Goal: Task Accomplishment & Management: Complete application form

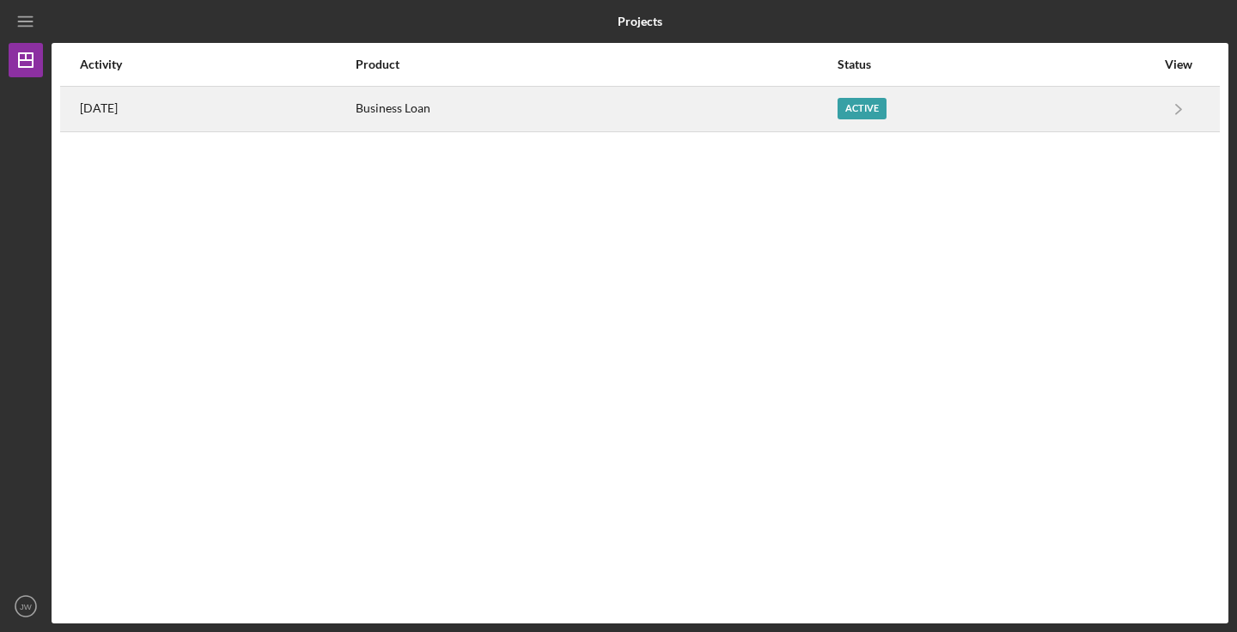
click at [649, 118] on div "Business Loan" at bounding box center [596, 109] width 480 height 43
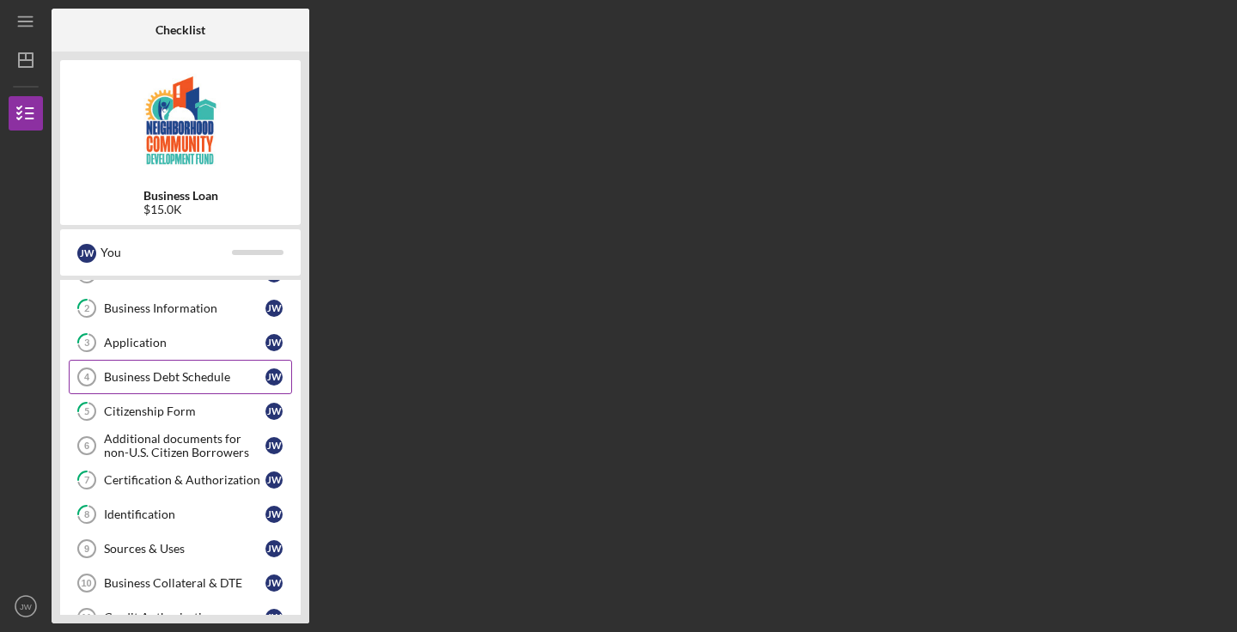
scroll to position [63, 0]
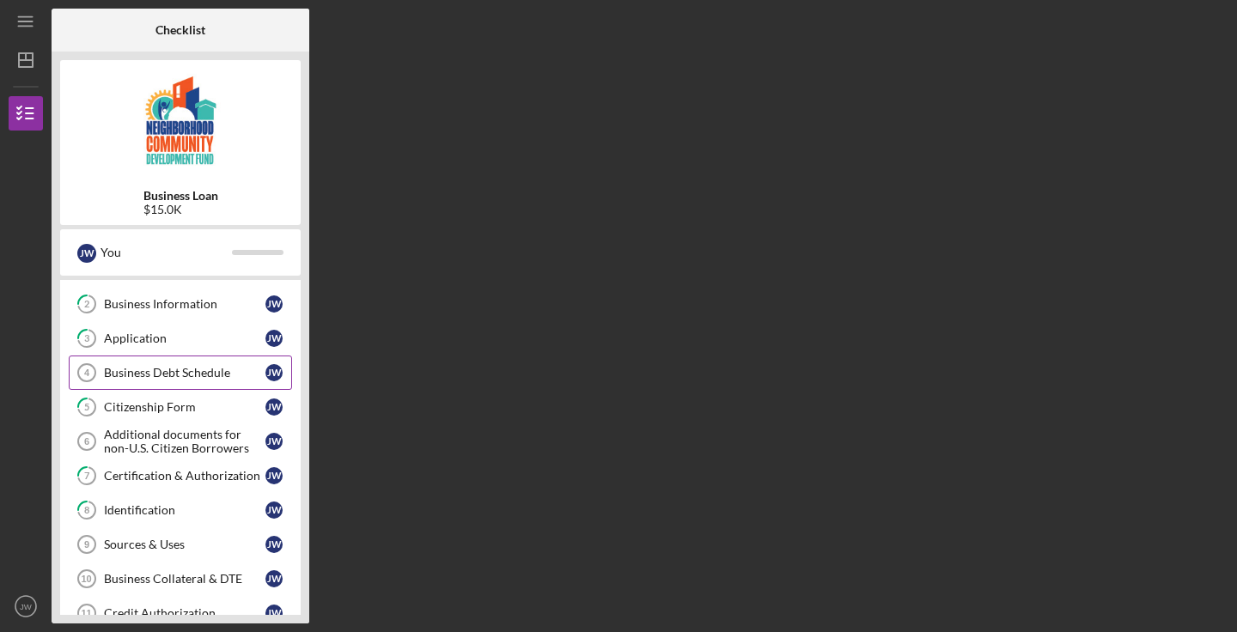
click at [197, 378] on div "Business Debt Schedule" at bounding box center [184, 373] width 161 height 14
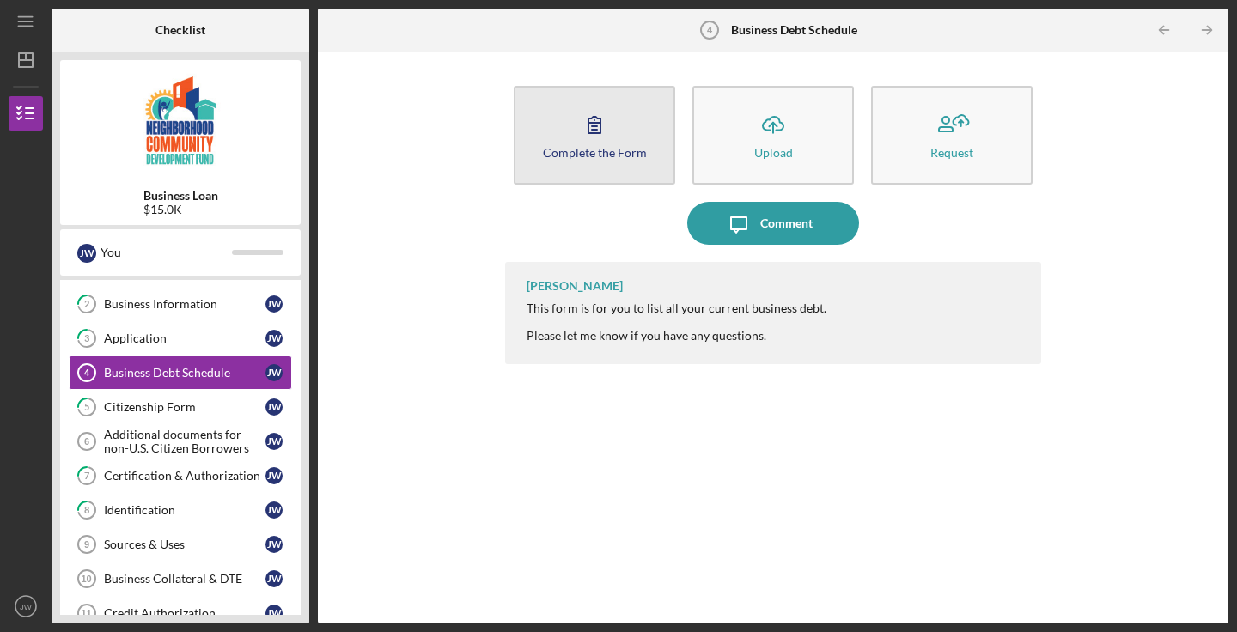
click at [623, 125] on button "Complete the Form Form" at bounding box center [594, 135] width 161 height 99
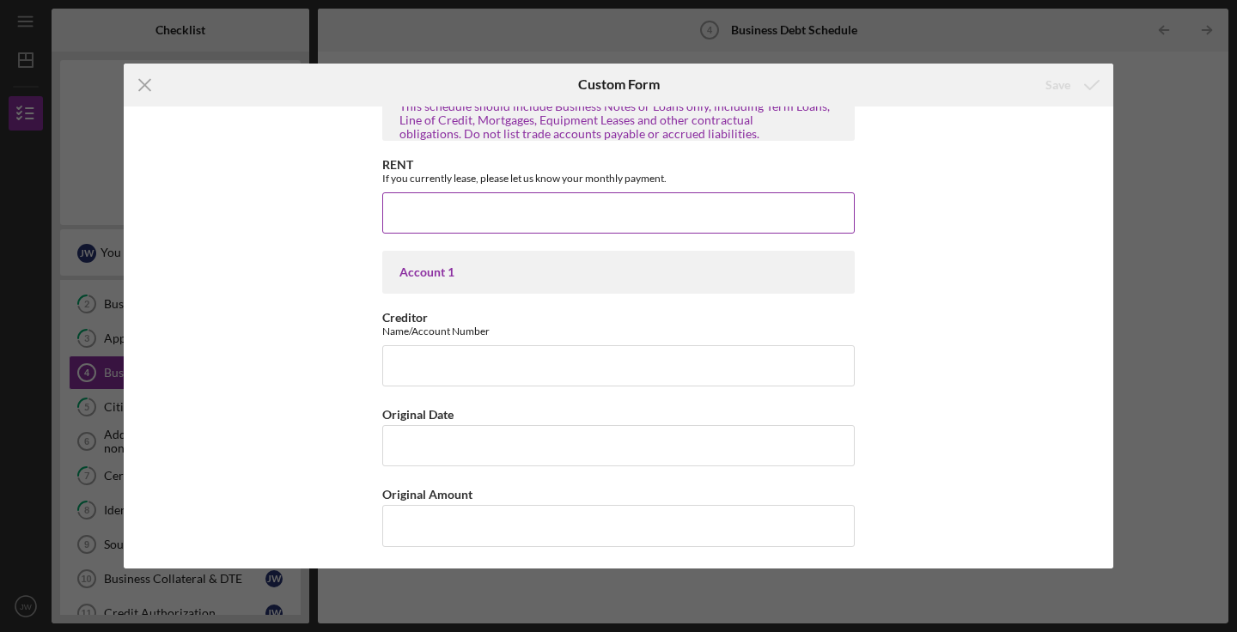
scroll to position [33, 0]
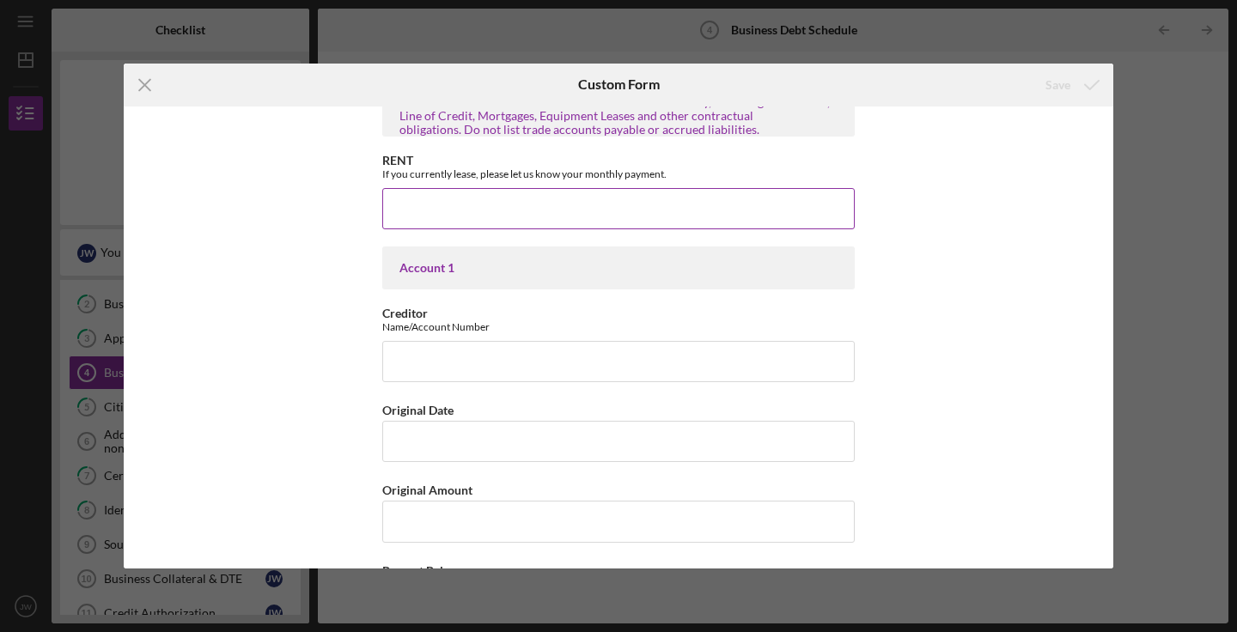
click at [604, 210] on input "RENT" at bounding box center [618, 208] width 472 height 41
type input "$1,475"
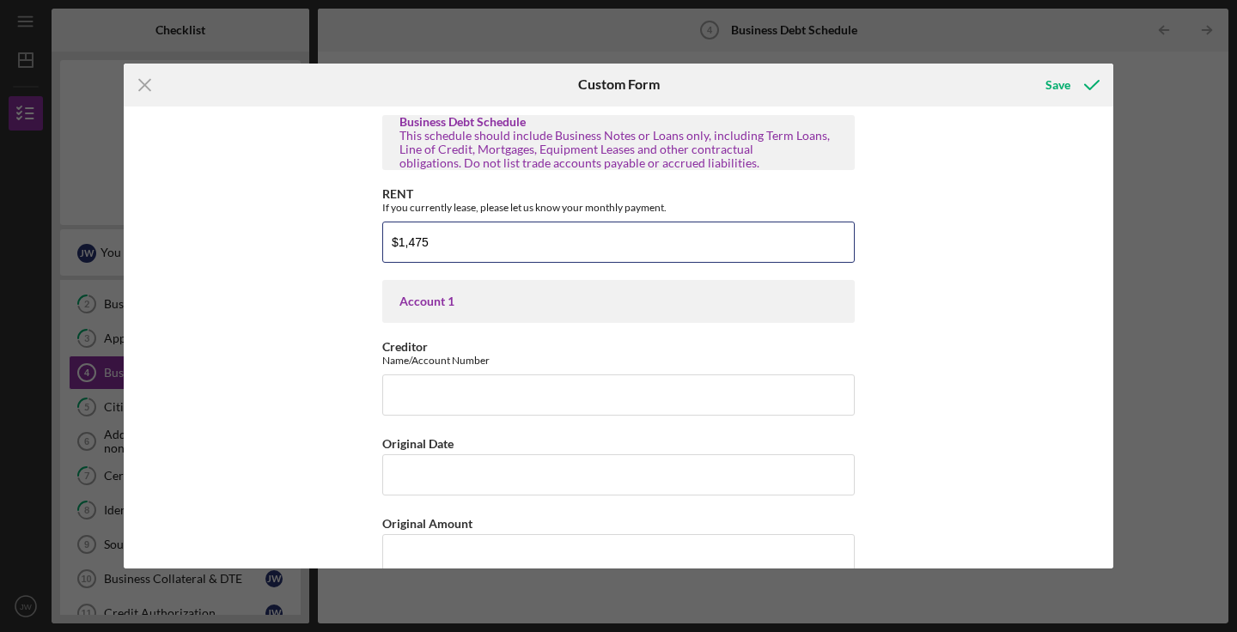
scroll to position [0, 0]
click at [1080, 84] on icon "submit" at bounding box center [1091, 85] width 43 height 43
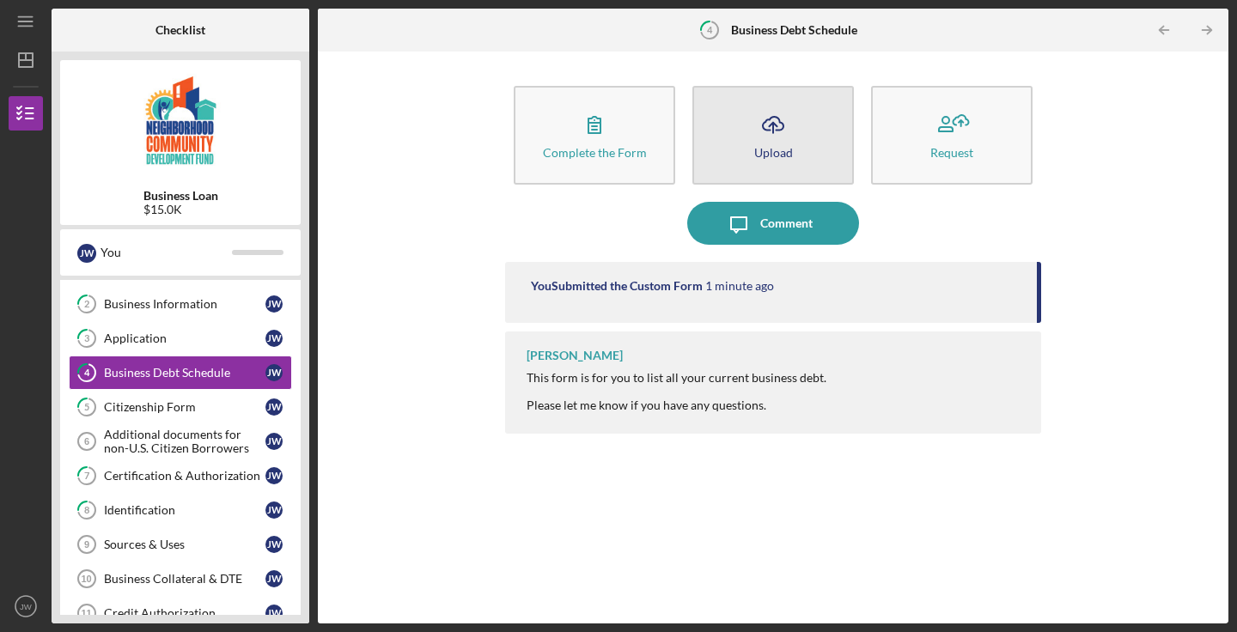
click at [810, 134] on button "Icon/Upload Upload" at bounding box center [772, 135] width 161 height 99
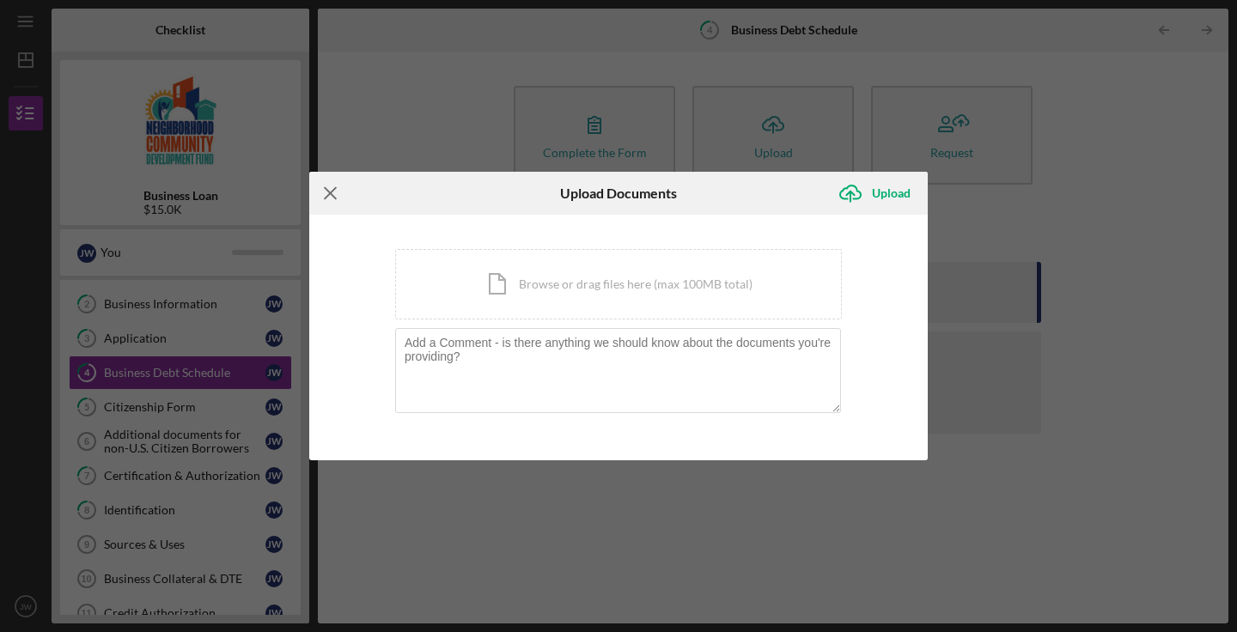
click at [338, 198] on icon "Icon/Menu Close" at bounding box center [330, 193] width 43 height 43
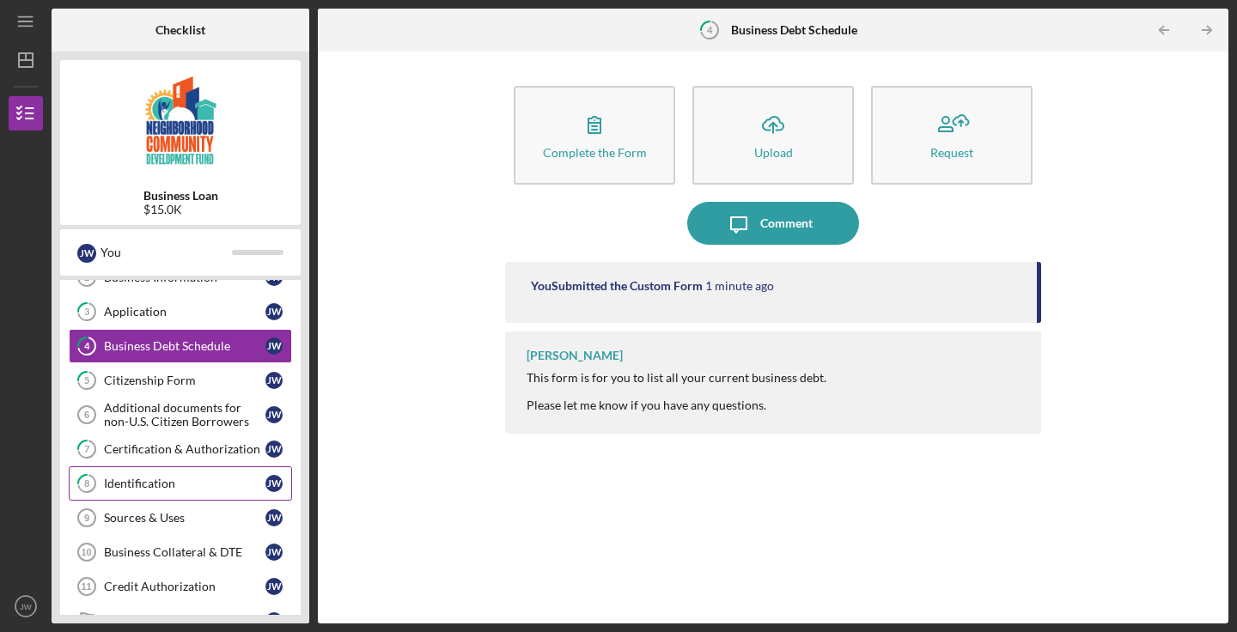
scroll to position [90, 0]
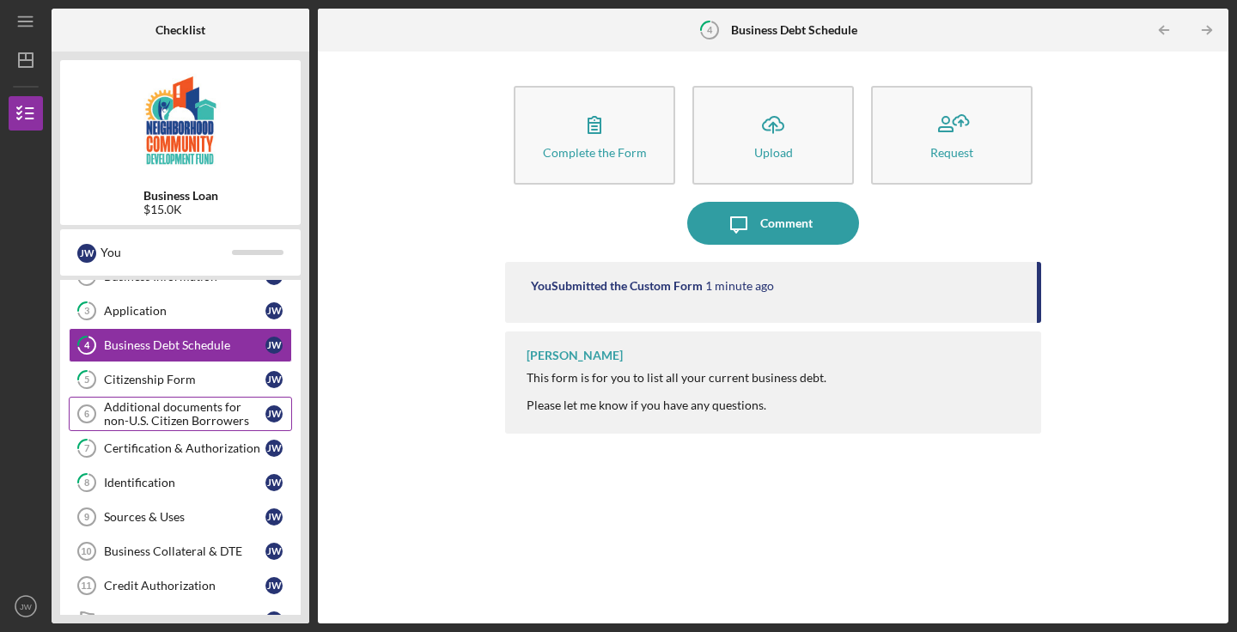
click at [206, 419] on div "Additional documents for non-U.S. Citizen Borrowers" at bounding box center [184, 413] width 161 height 27
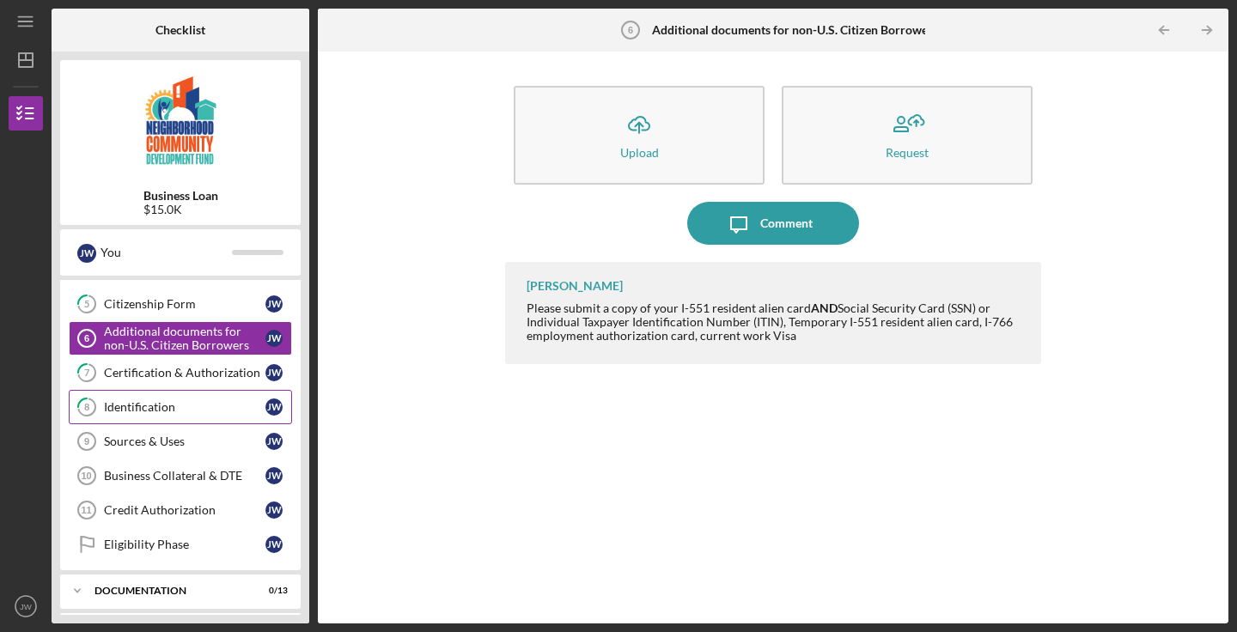
scroll to position [180, 0]
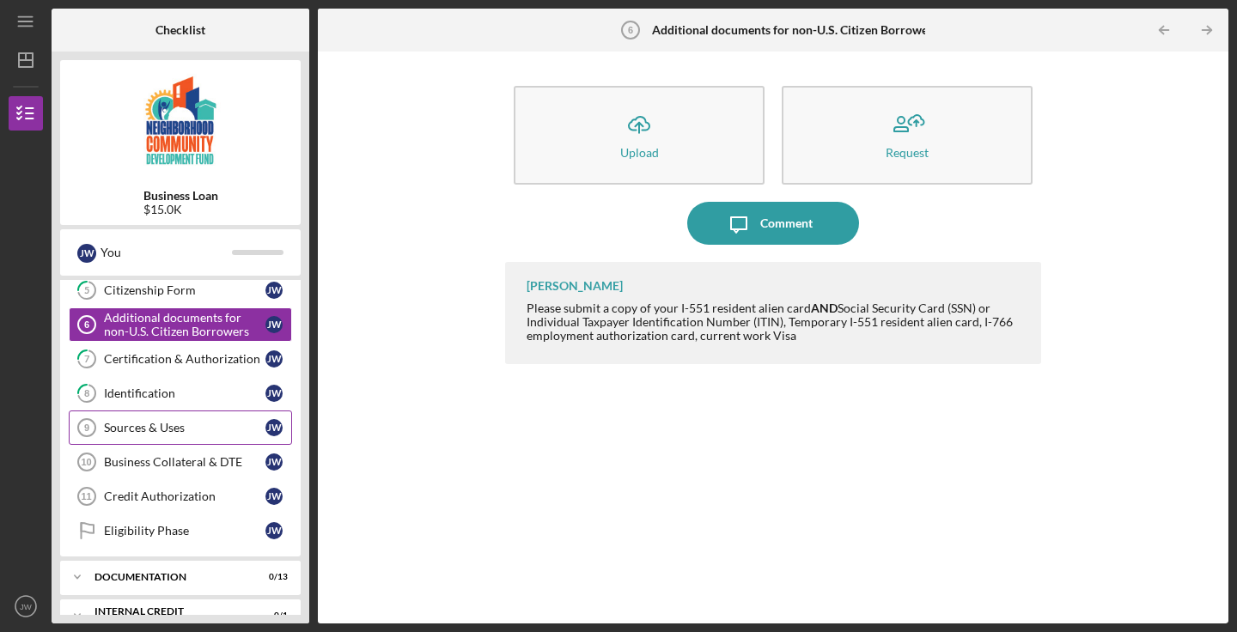
click at [194, 425] on div "Sources & Uses" at bounding box center [184, 428] width 161 height 14
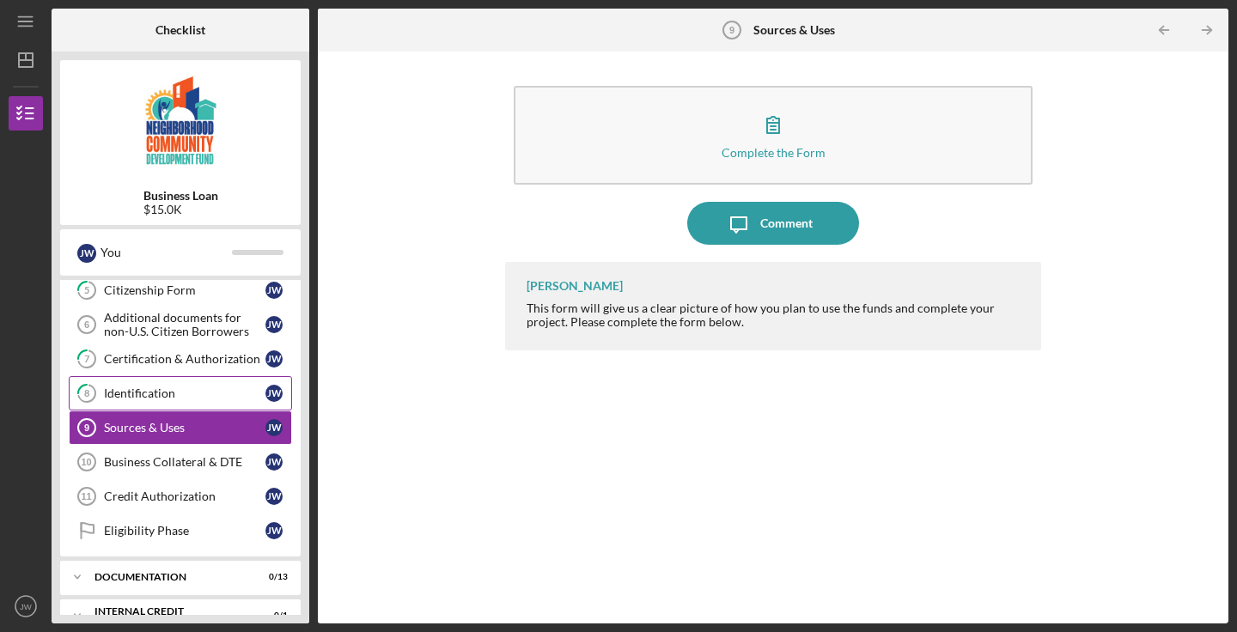
click at [196, 399] on div "Identification" at bounding box center [184, 394] width 161 height 14
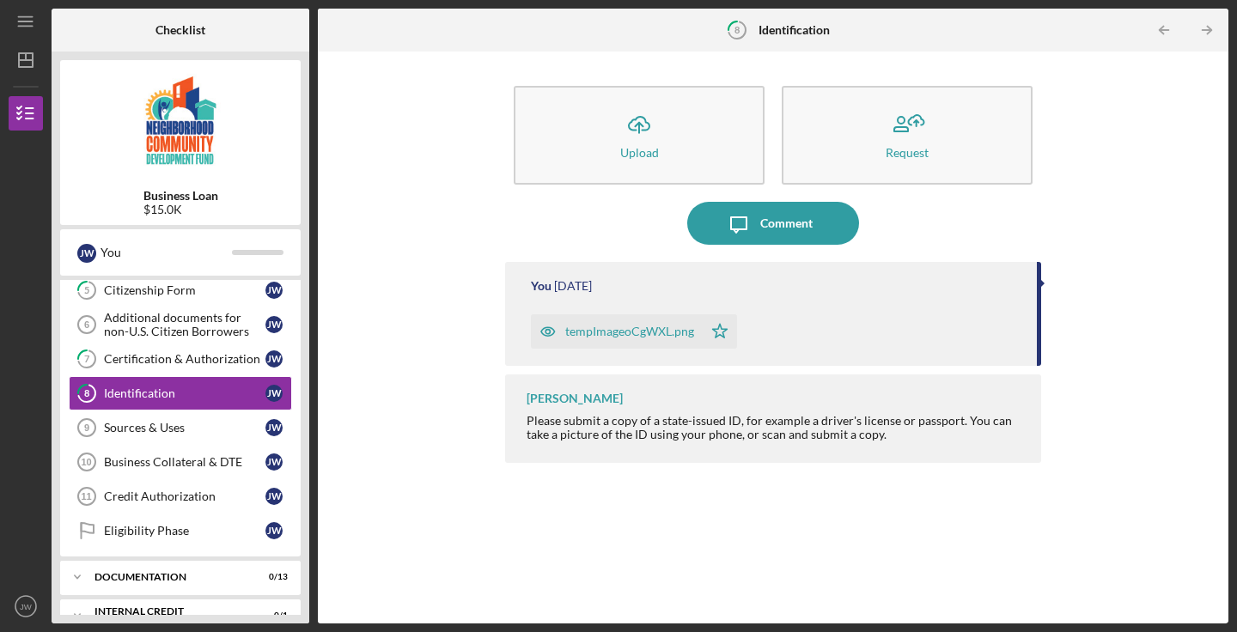
click at [621, 332] on div "tempImageoCgWXL.png" at bounding box center [629, 332] width 129 height 14
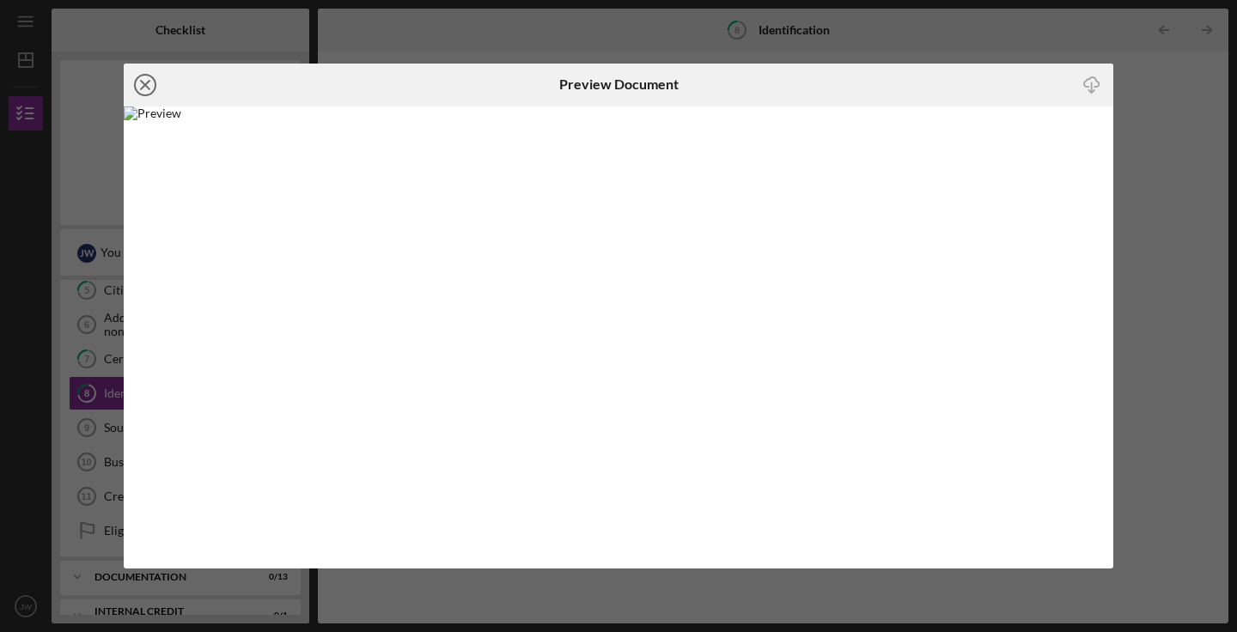
click at [145, 86] on line at bounding box center [145, 85] width 9 height 9
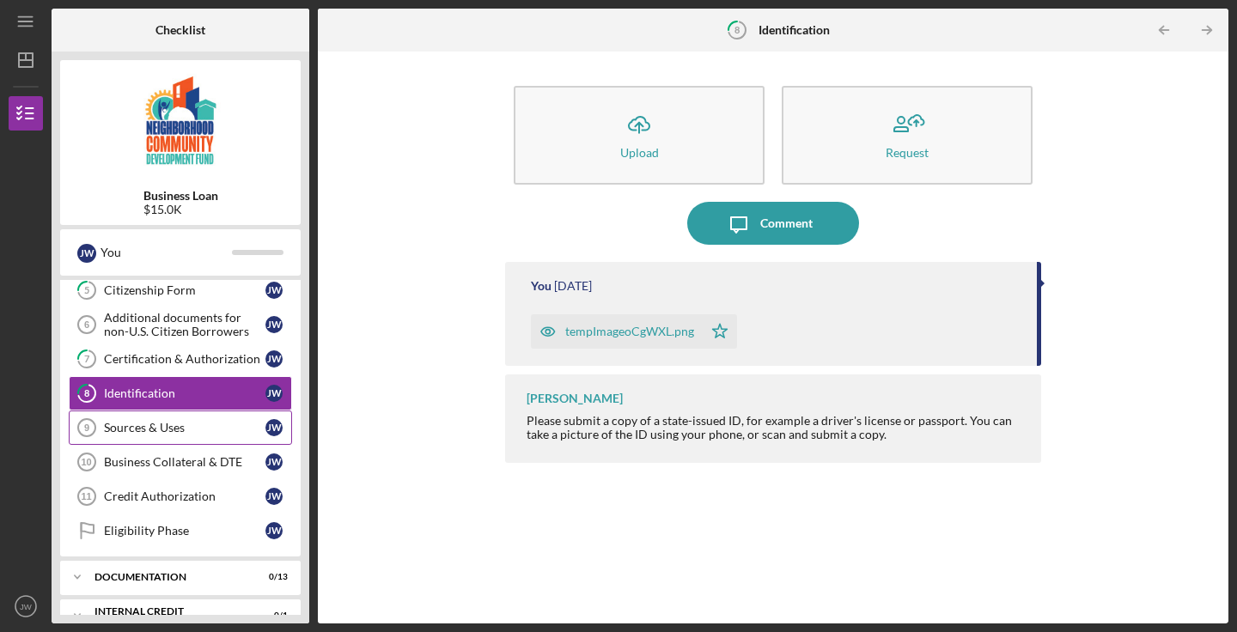
click at [204, 430] on div "Sources & Uses" at bounding box center [184, 428] width 161 height 14
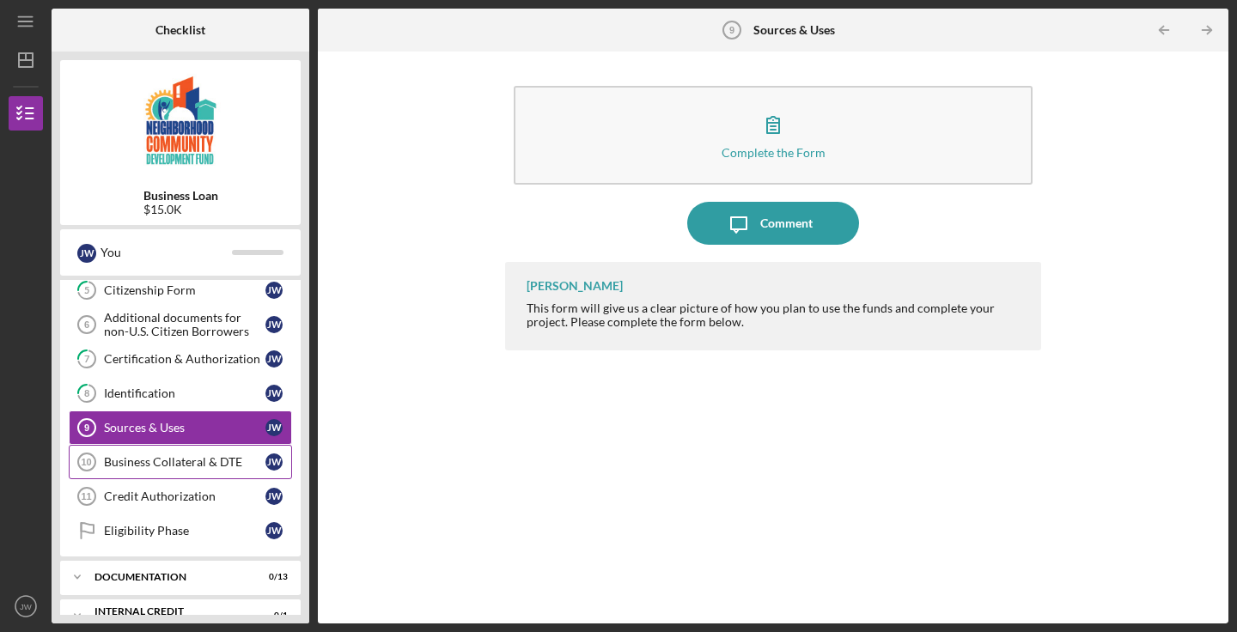
click at [198, 462] on div "Business Collateral & DTE" at bounding box center [184, 462] width 161 height 14
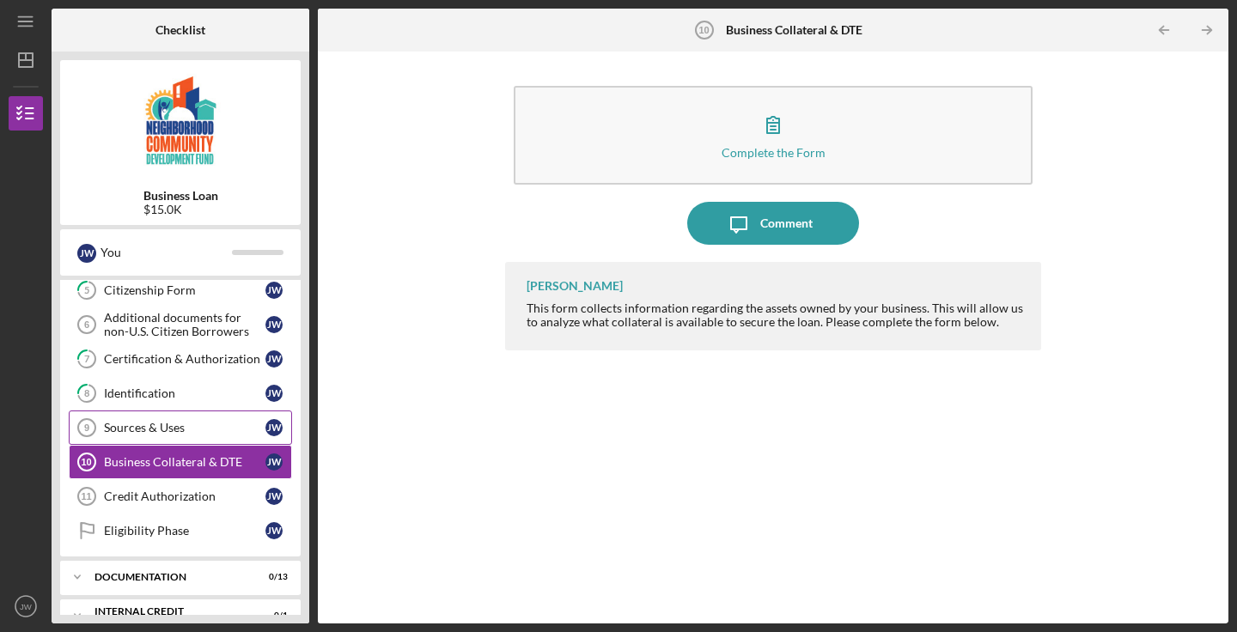
click at [192, 429] on div "Sources & Uses" at bounding box center [184, 428] width 161 height 14
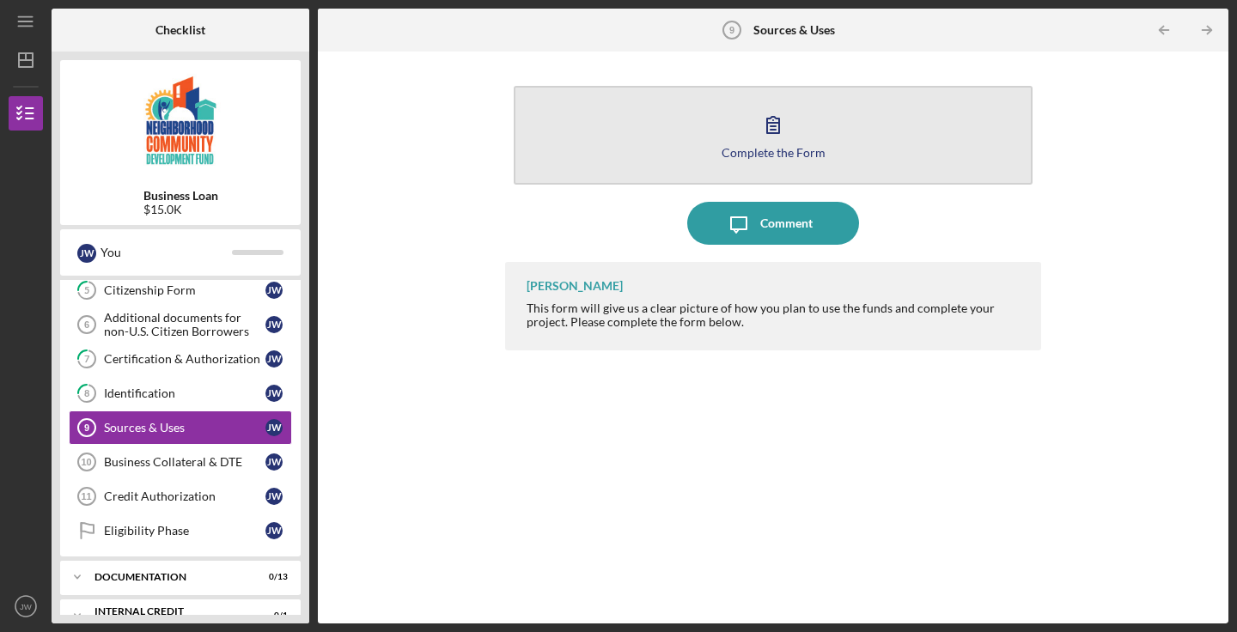
click at [717, 131] on button "Complete the Form Form" at bounding box center [773, 135] width 519 height 99
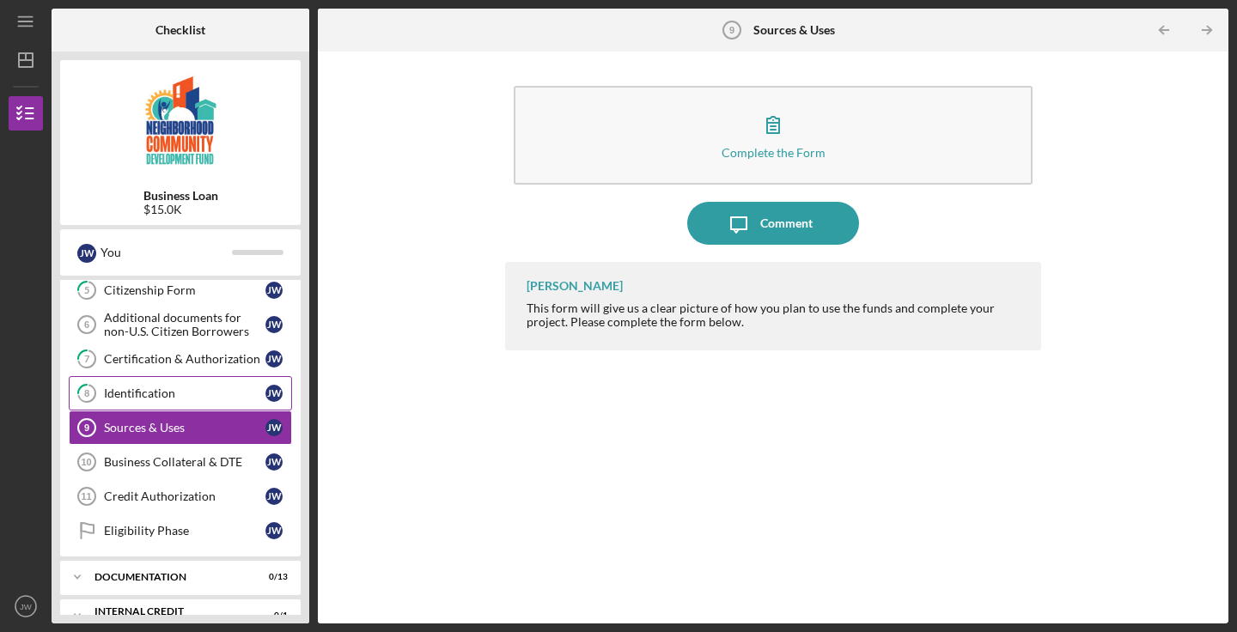
click at [187, 403] on link "8 Identification [PERSON_NAME]" at bounding box center [180, 393] width 223 height 34
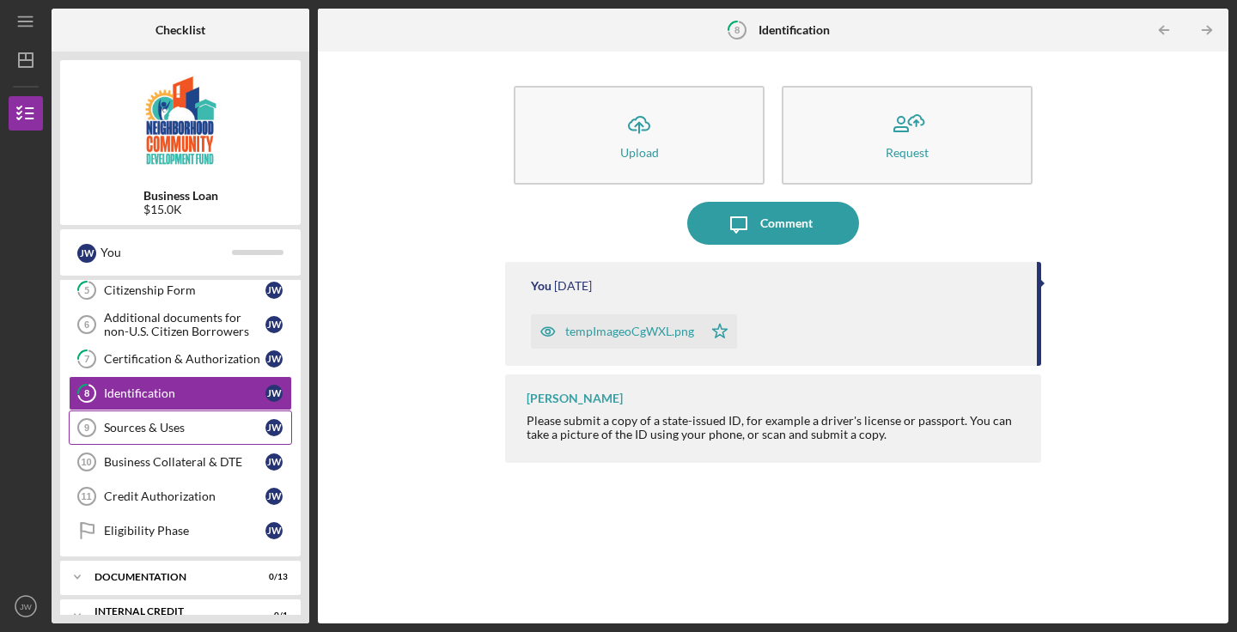
click at [188, 421] on div "Sources & Uses" at bounding box center [184, 428] width 161 height 14
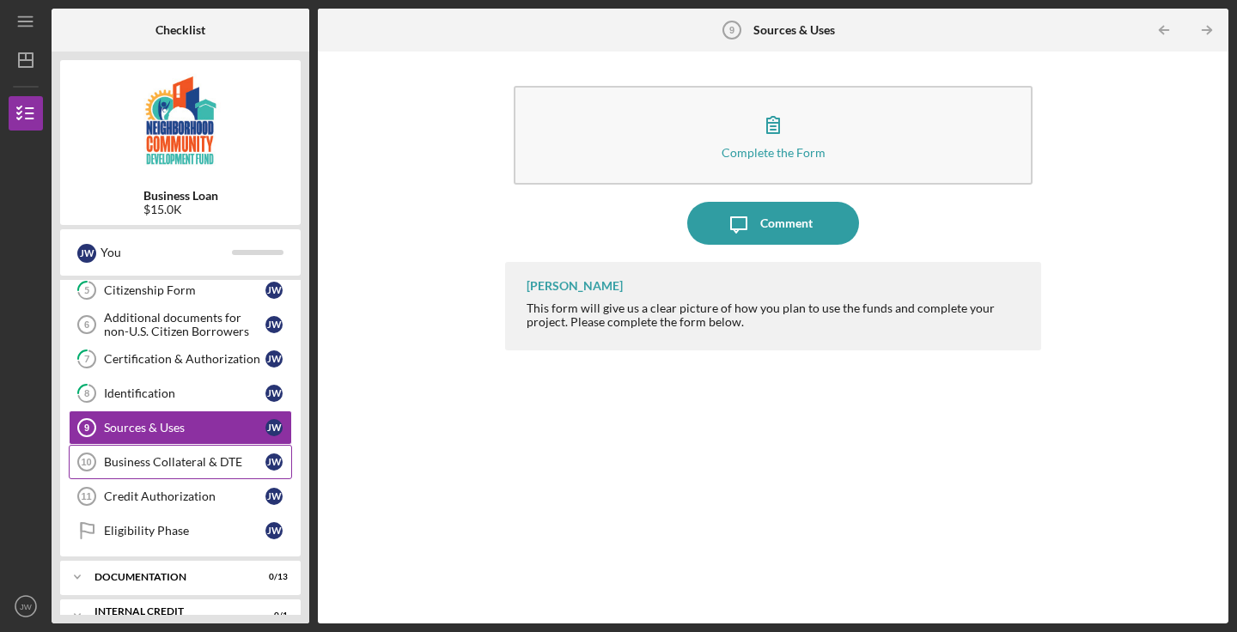
click at [184, 462] on div "Business Collateral & DTE" at bounding box center [184, 462] width 161 height 14
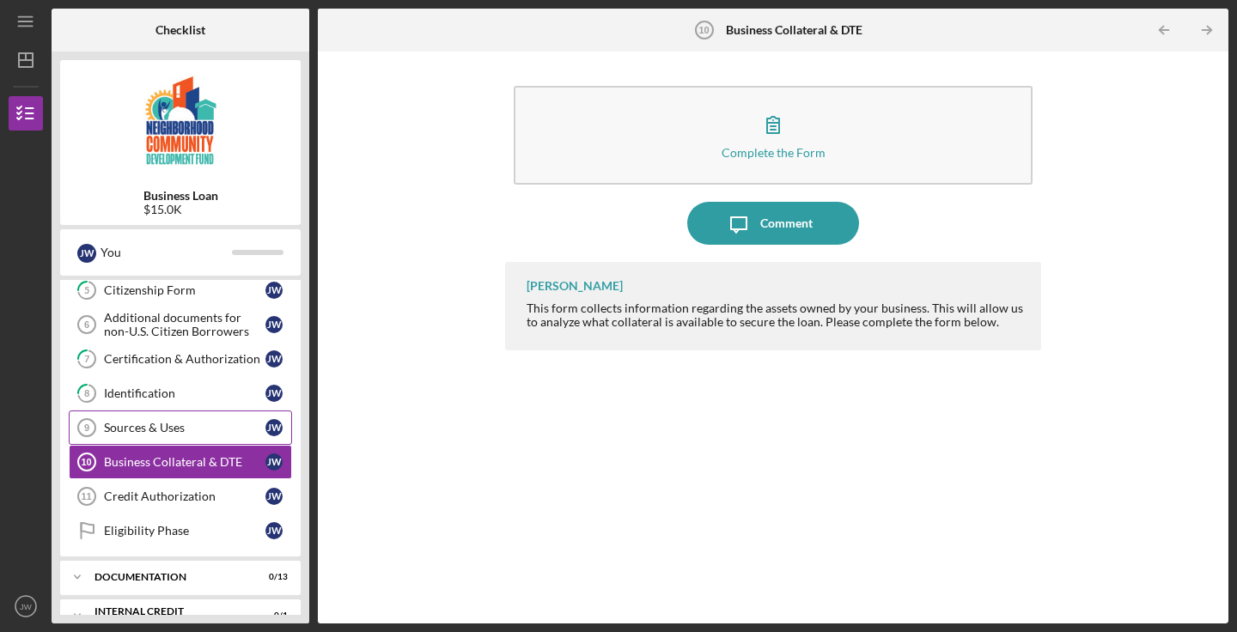
click at [181, 435] on link "Sources & Uses 9 Sources & Uses [PERSON_NAME]" at bounding box center [180, 428] width 223 height 34
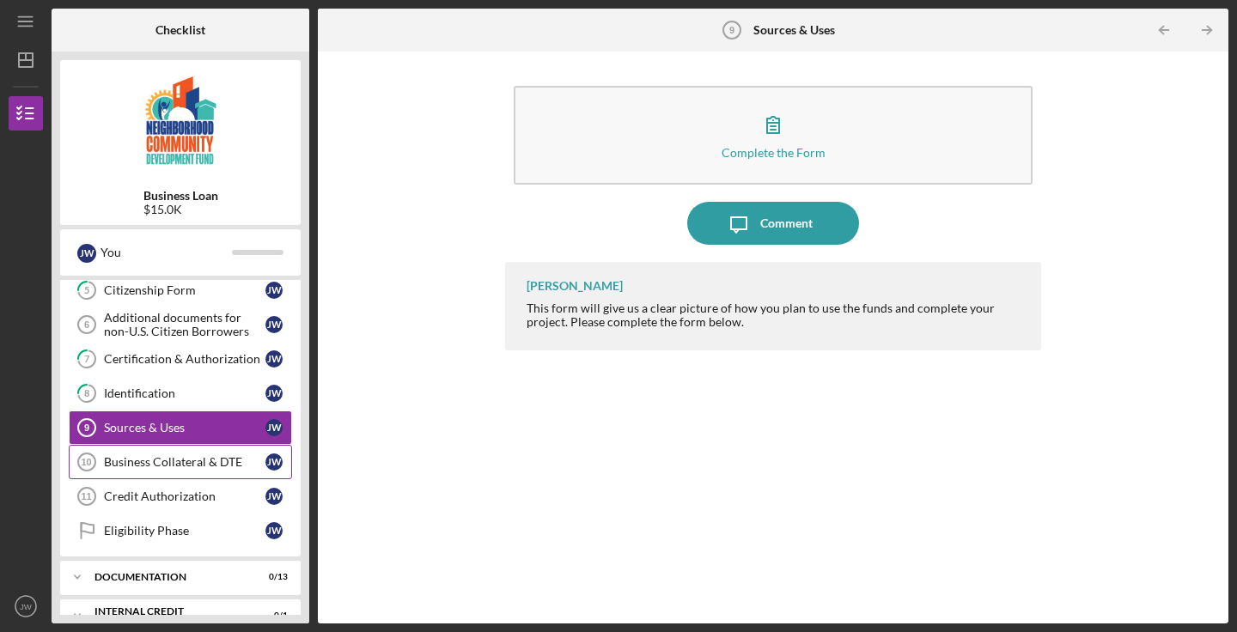
click at [183, 466] on div "Business Collateral & DTE" at bounding box center [184, 462] width 161 height 14
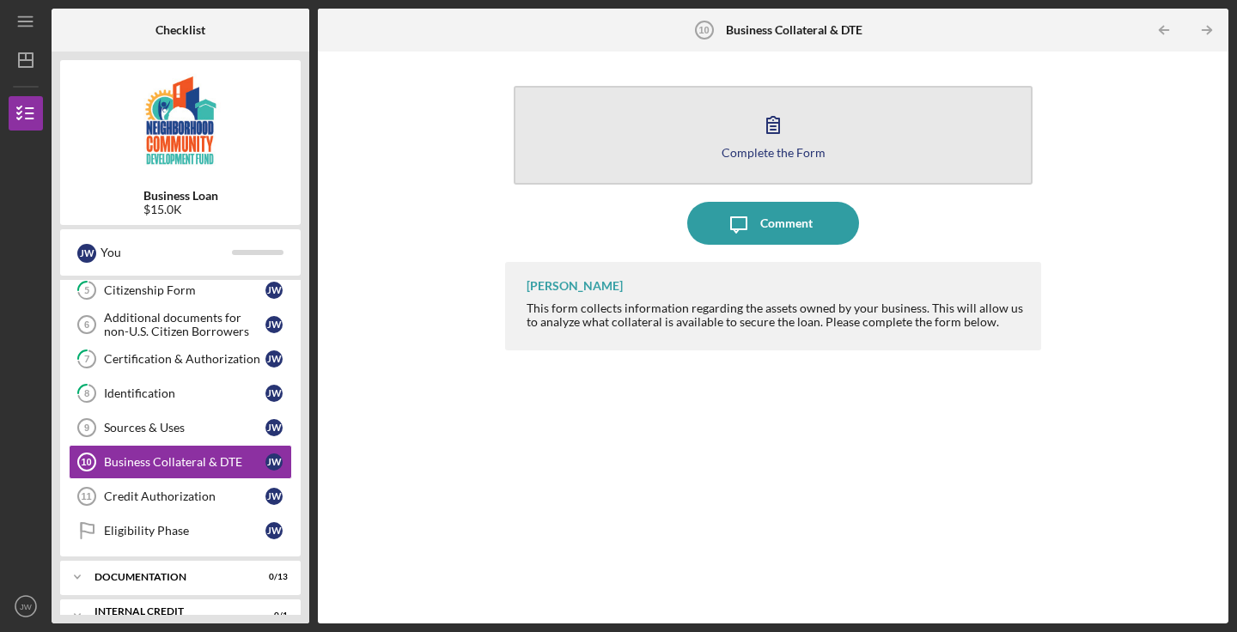
click at [791, 116] on icon "button" at bounding box center [773, 124] width 43 height 43
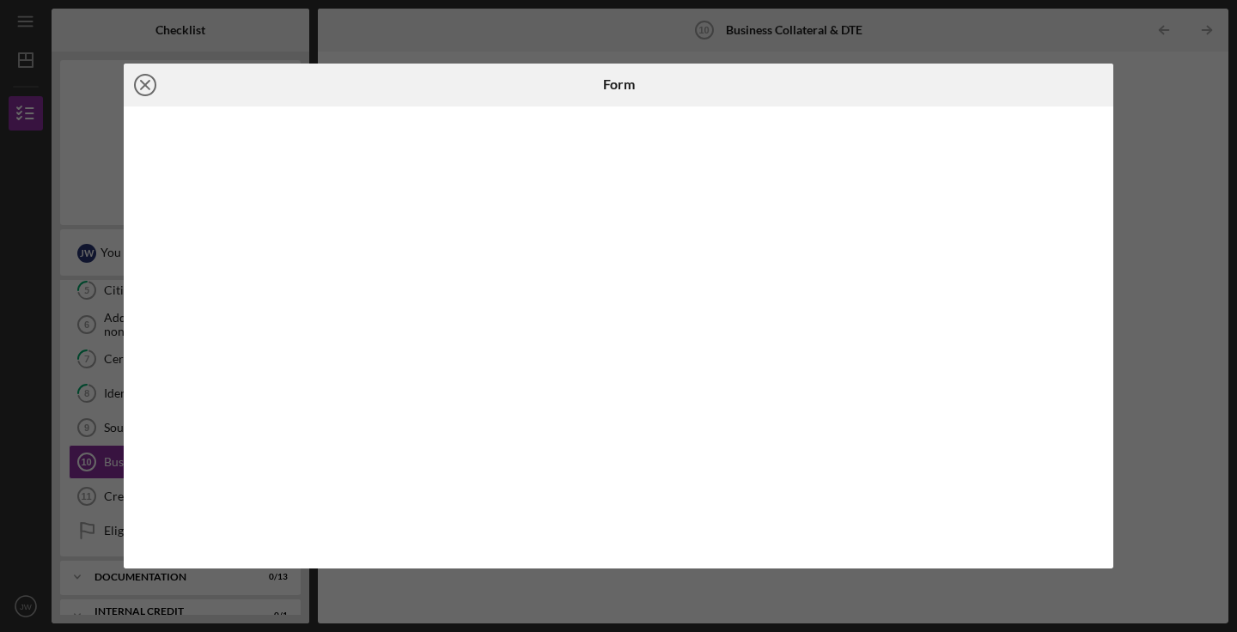
click at [141, 81] on line at bounding box center [145, 85] width 9 height 9
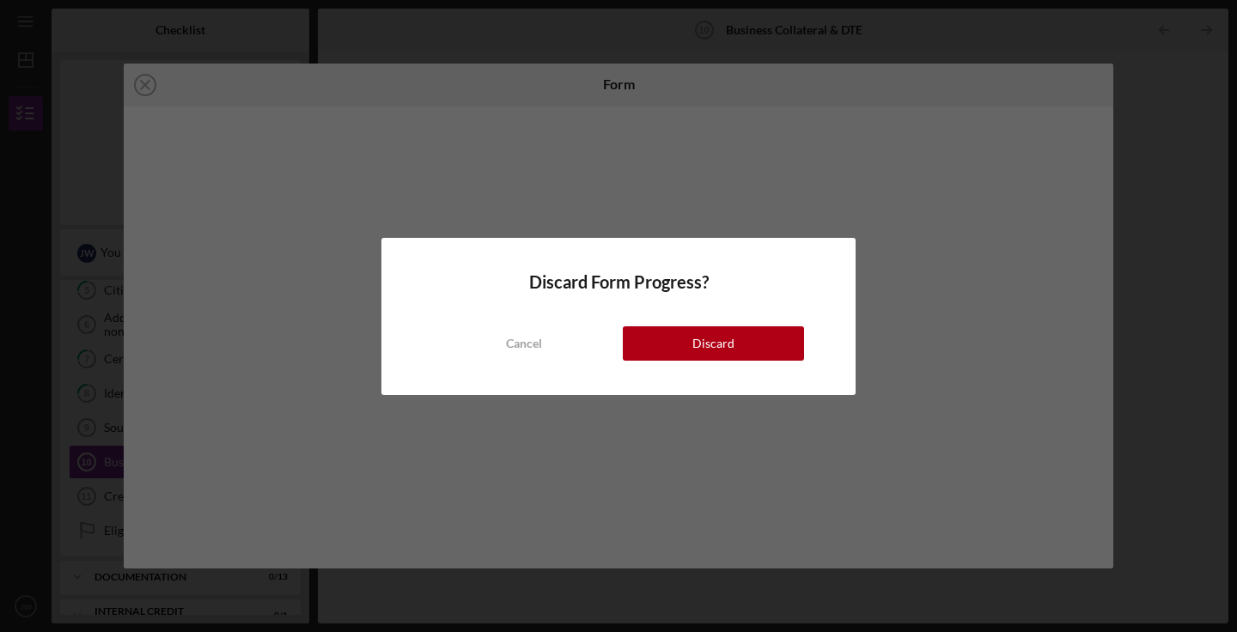
click at [701, 326] on div "Cancel Discard" at bounding box center [618, 326] width 371 height 69
click at [693, 332] on button "Discard" at bounding box center [713, 343] width 181 height 34
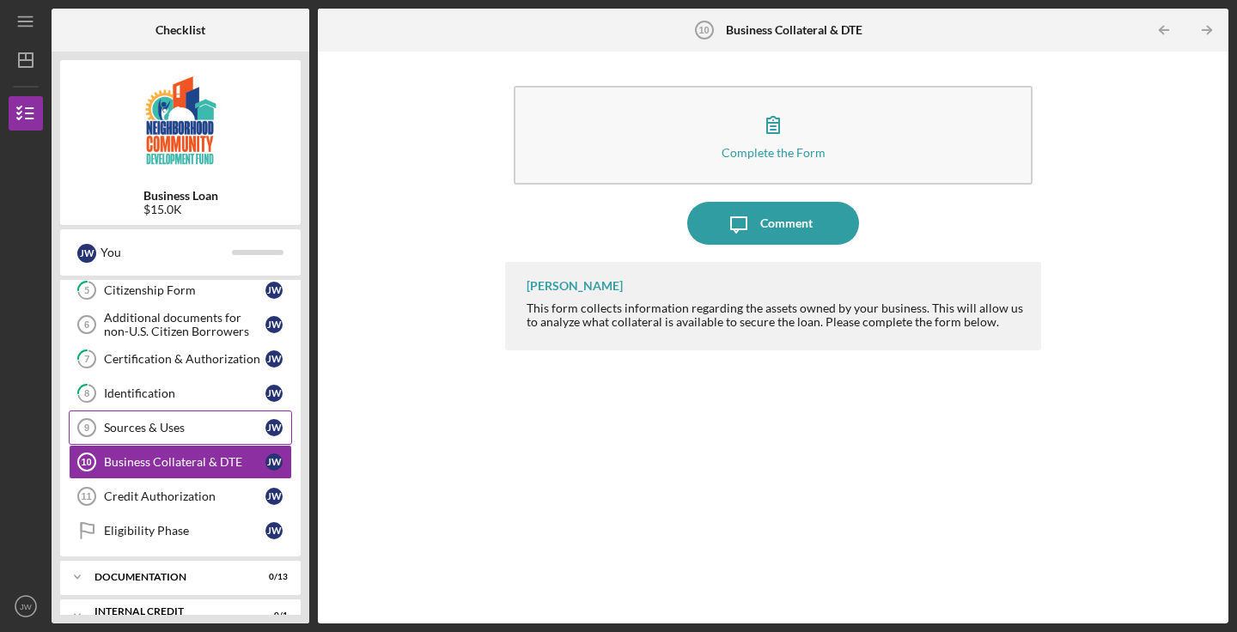
click at [222, 420] on link "Sources & Uses 9 Sources & Uses [PERSON_NAME]" at bounding box center [180, 428] width 223 height 34
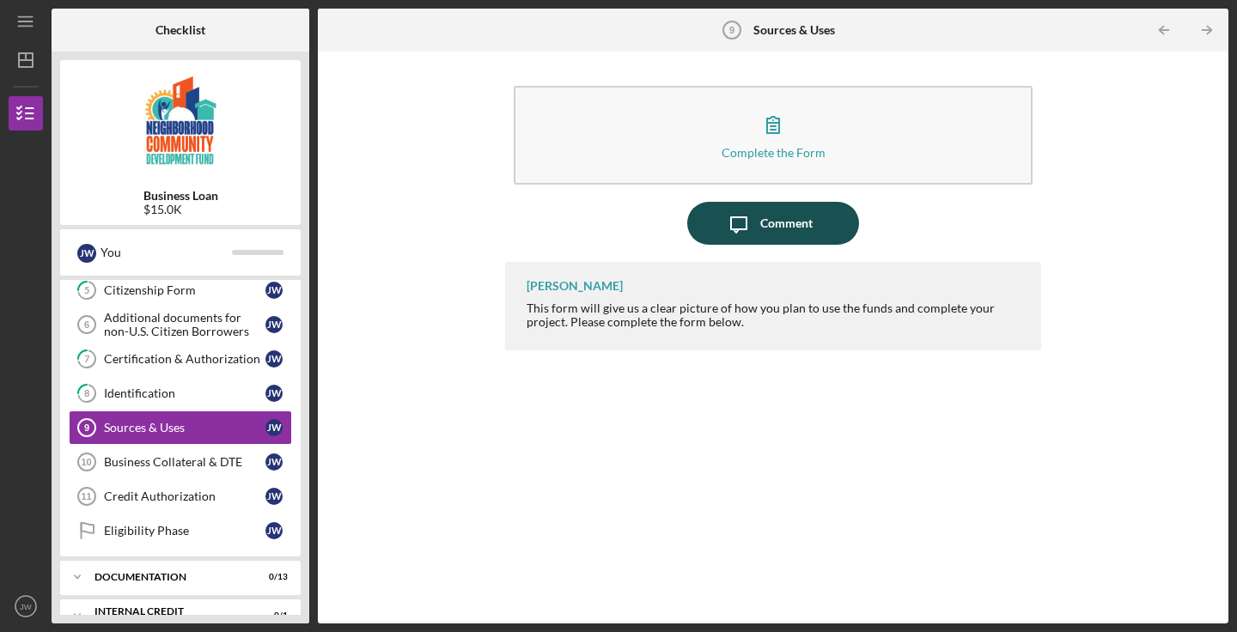
click at [759, 234] on icon "Icon/Message" at bounding box center [738, 223] width 43 height 43
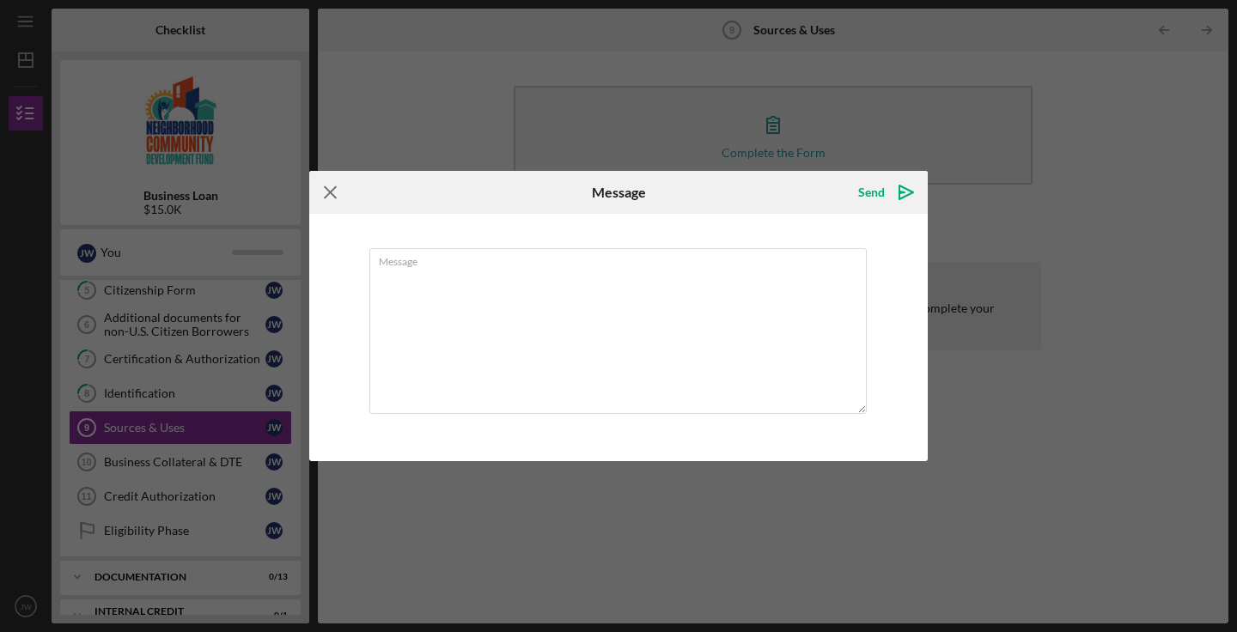
click at [336, 186] on icon "Icon/Menu Close" at bounding box center [330, 192] width 43 height 43
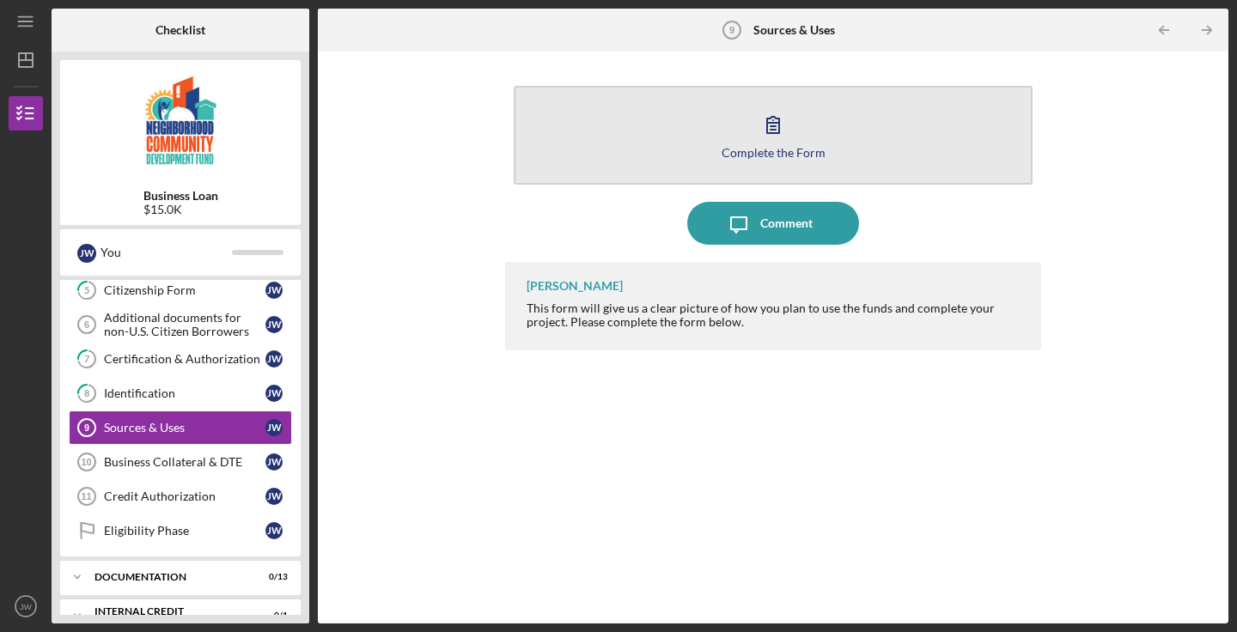
click at [825, 126] on button "Complete the Form Form" at bounding box center [773, 135] width 519 height 99
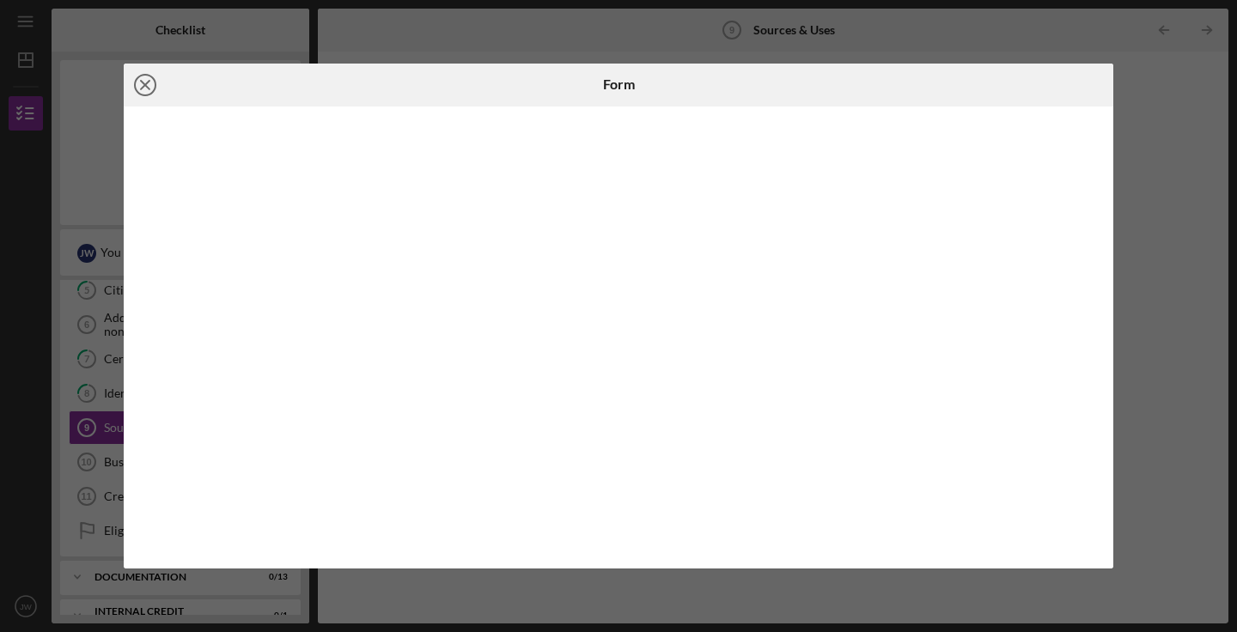
click at [144, 84] on line at bounding box center [145, 85] width 9 height 9
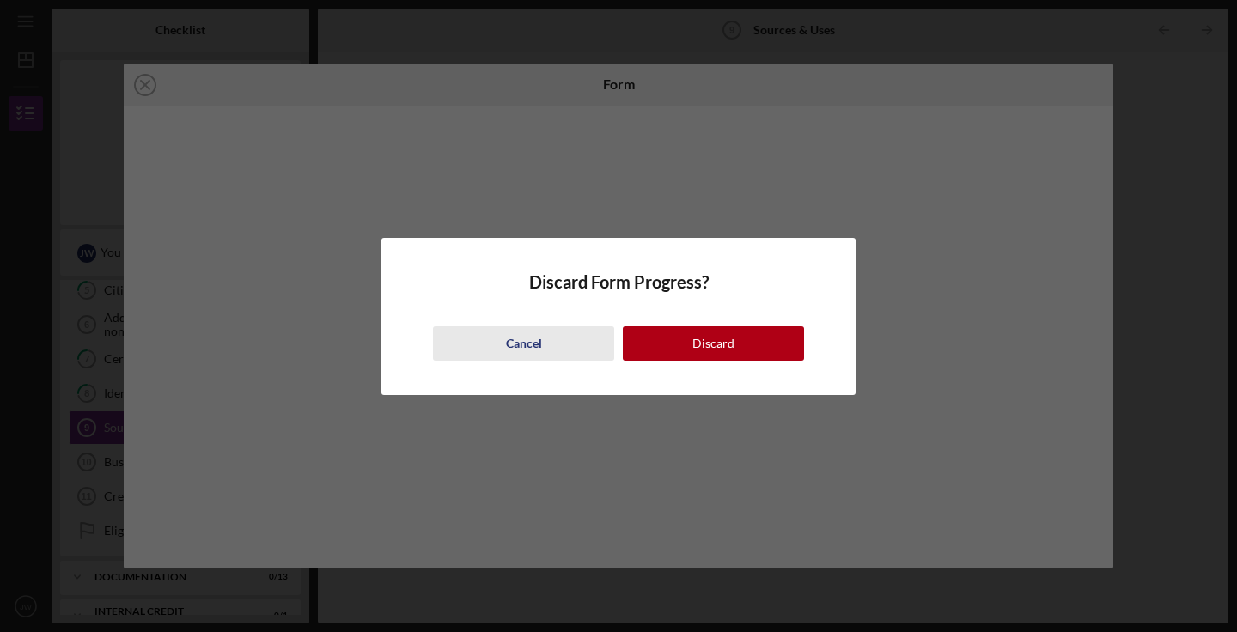
click at [551, 338] on button "Cancel" at bounding box center [523, 343] width 181 height 34
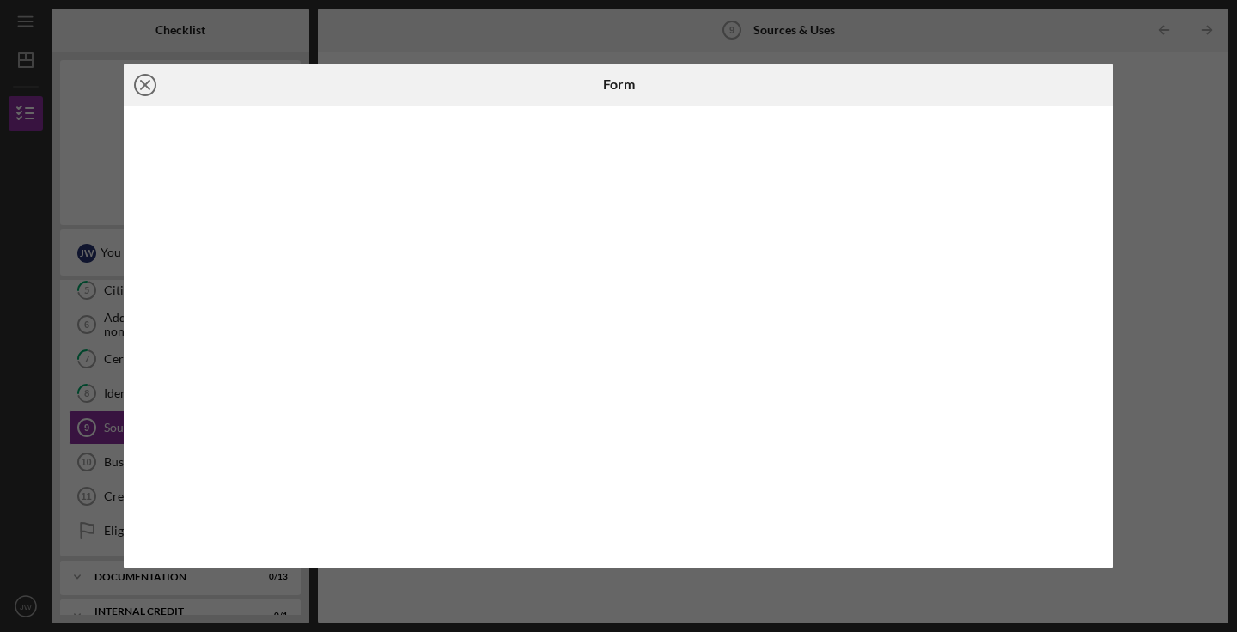
click at [149, 83] on icon "Icon/Close" at bounding box center [145, 85] width 43 height 43
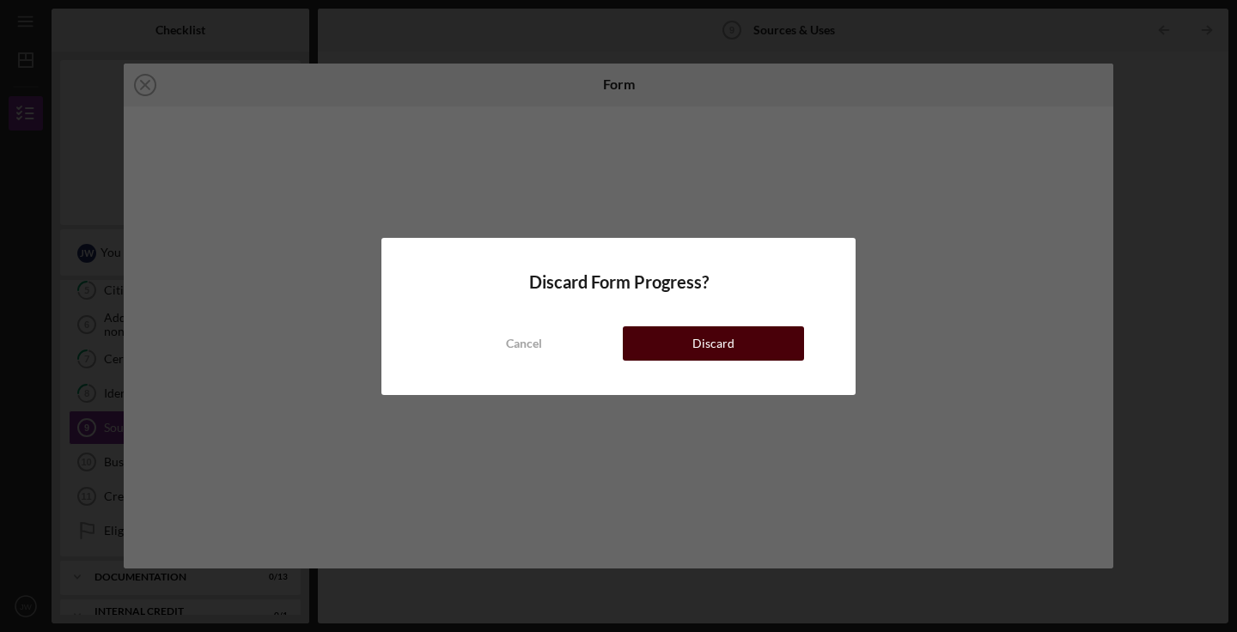
click at [722, 342] on div "Discard" at bounding box center [713, 343] width 42 height 34
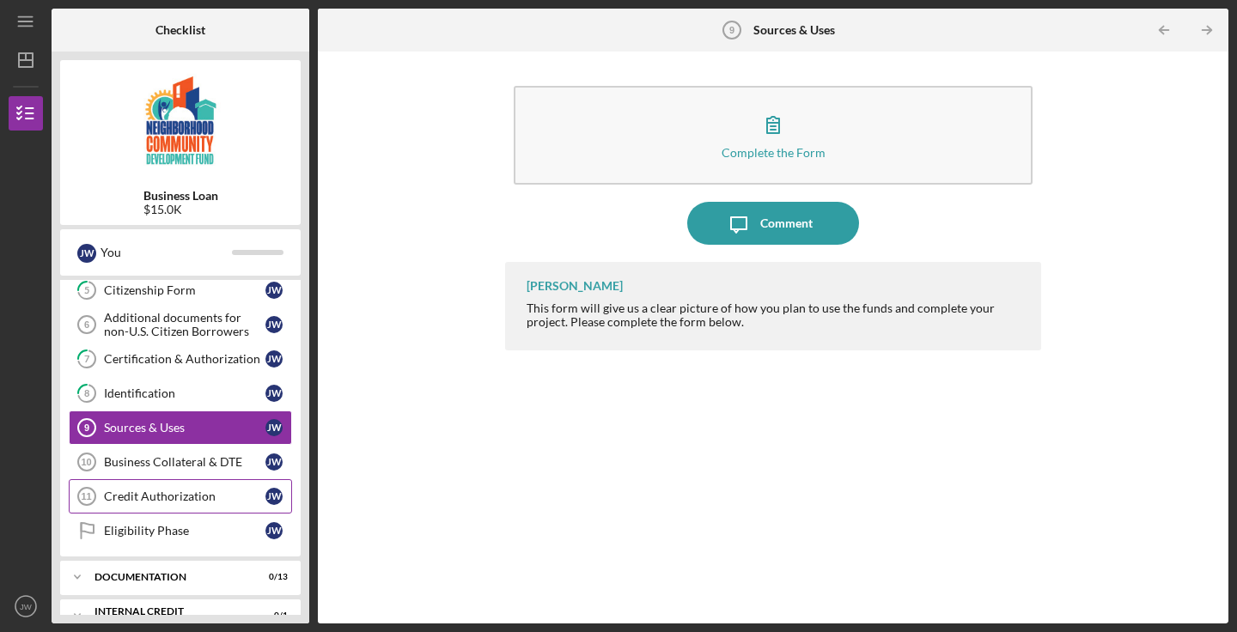
click at [184, 479] on link "Credit Authorization 11 Credit Authorization [PERSON_NAME]" at bounding box center [180, 496] width 223 height 34
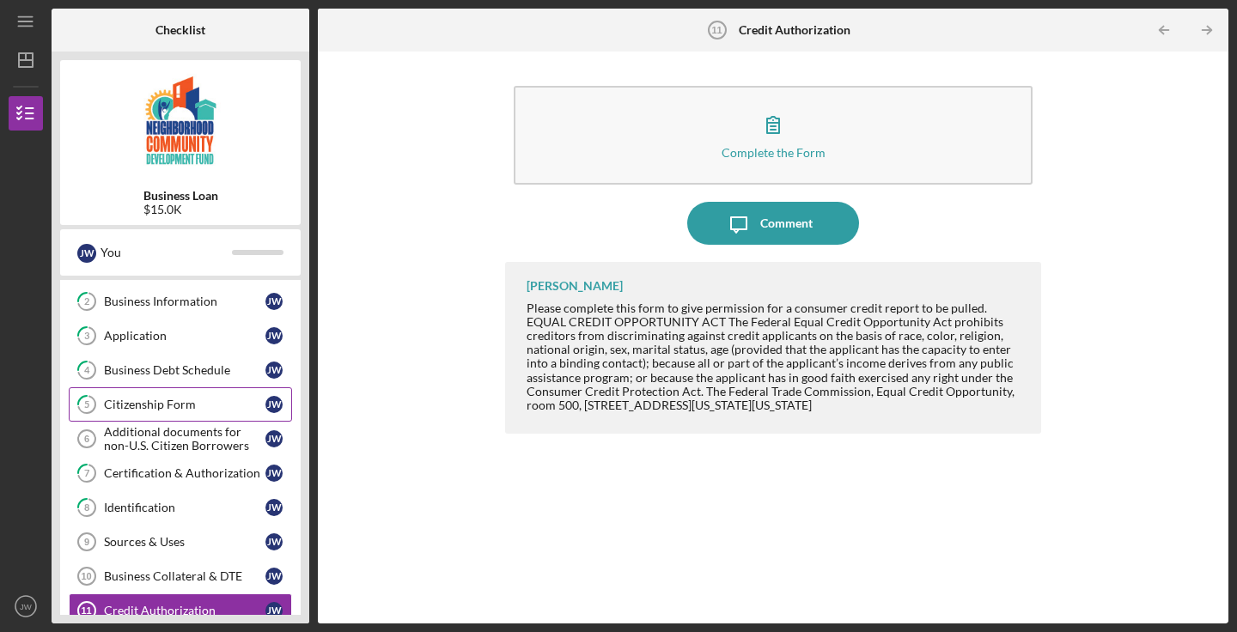
scroll to position [70, 0]
